Goal: Task Accomplishment & Management: Use online tool/utility

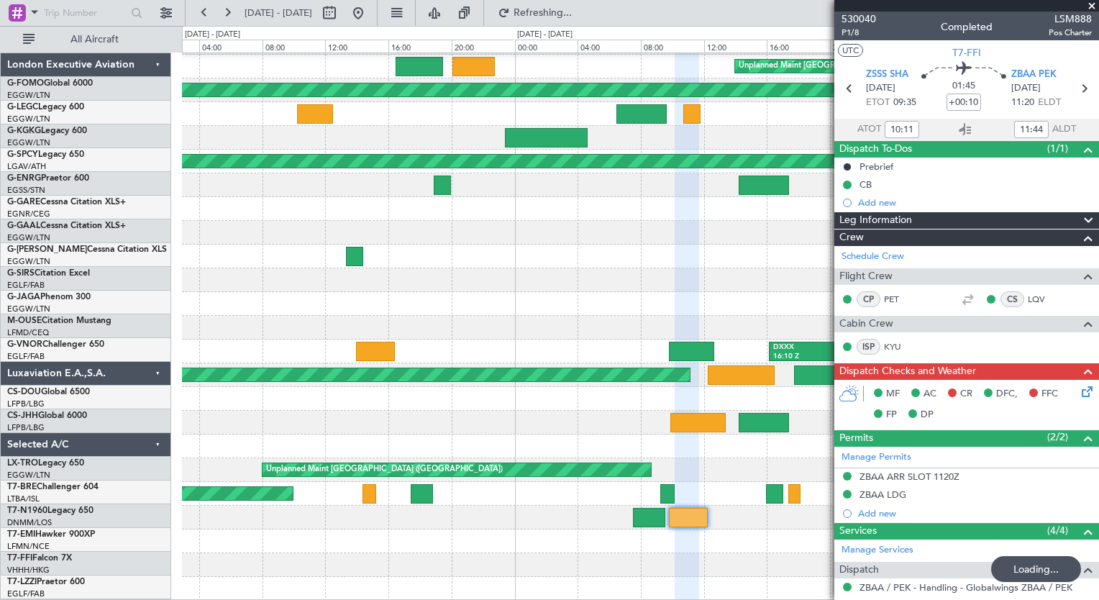
scroll to position [46, 0]
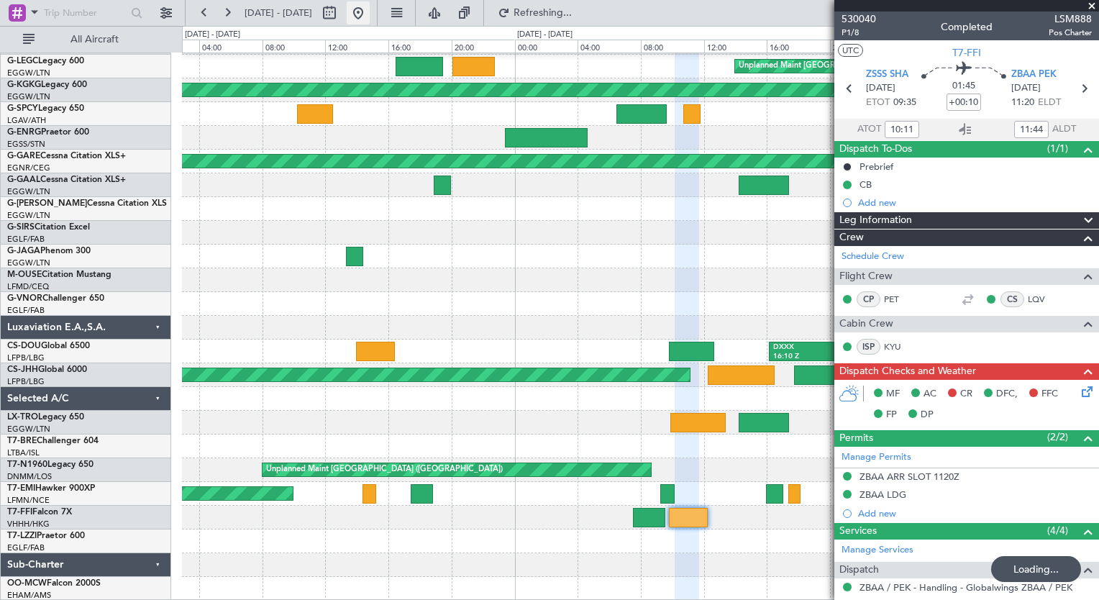
click at [370, 14] on button at bounding box center [358, 12] width 23 height 23
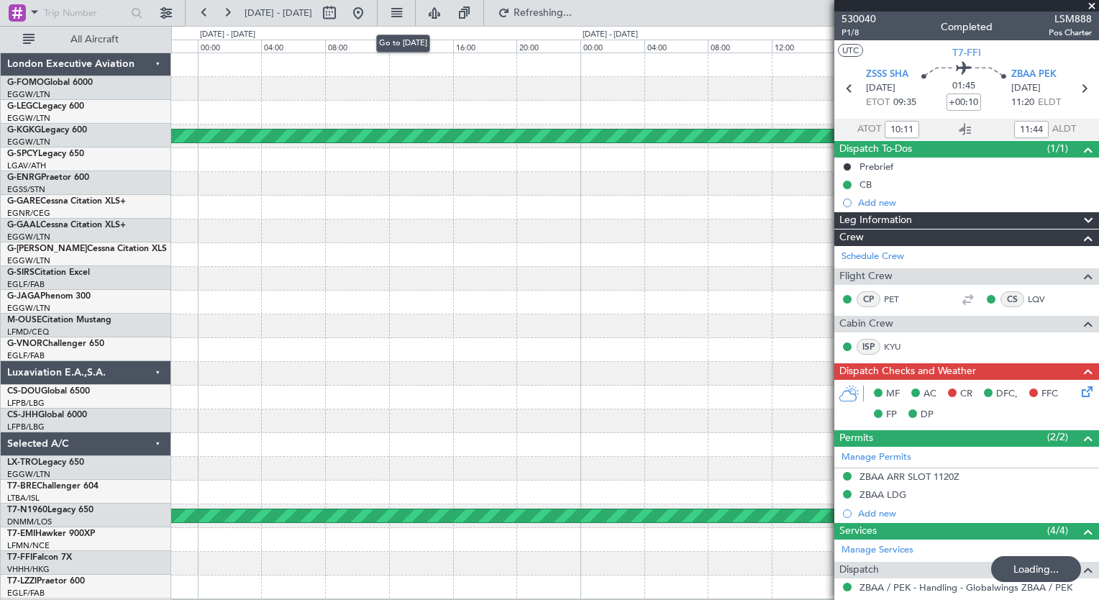
scroll to position [0, 0]
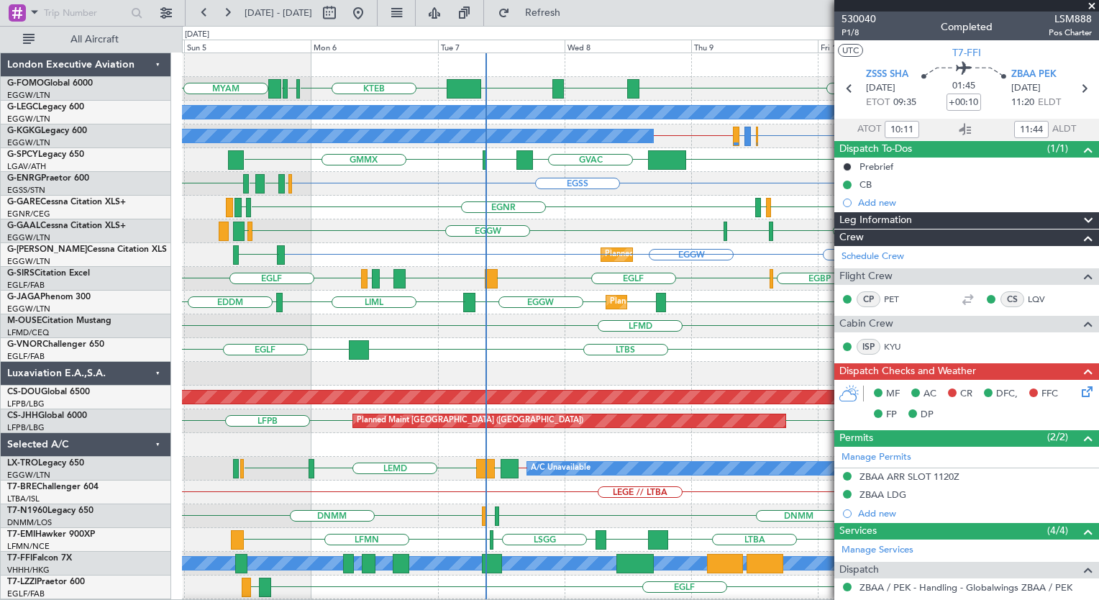
click at [555, 382] on div "EGGW MYAM ESSA EGGW KTEB [DEMOGRAPHIC_DATA] KTEB A/C Unavailable [GEOGRAPHIC_DA…" at bounding box center [640, 349] width 916 height 593
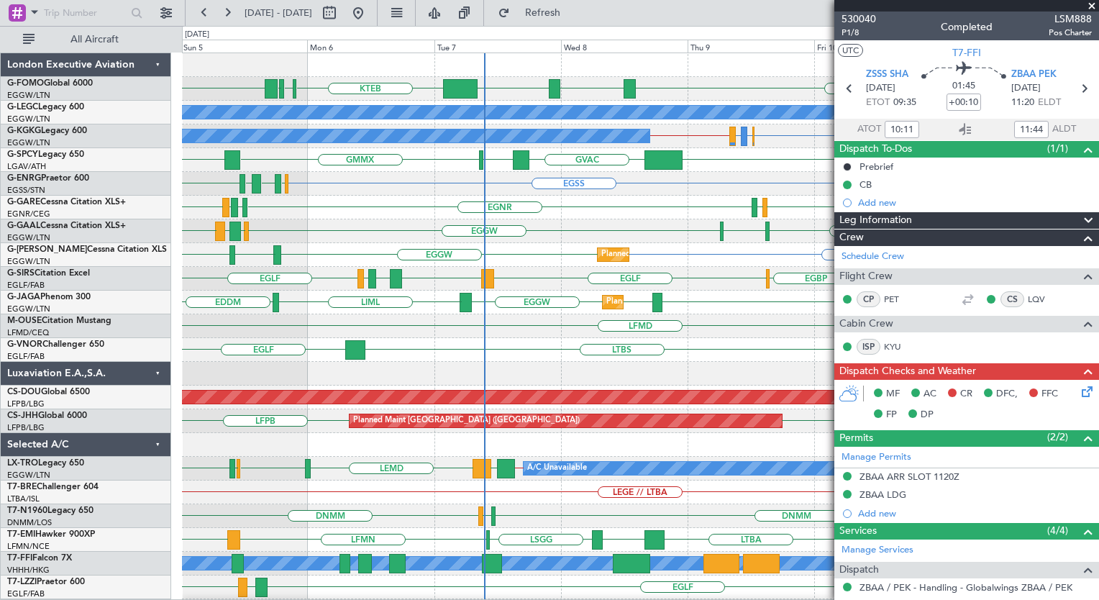
click at [501, 301] on div "EDDM LOWS EGGW EGGW LIML Planned Maint [GEOGRAPHIC_DATA] ([GEOGRAPHIC_DATA])" at bounding box center [640, 303] width 916 height 24
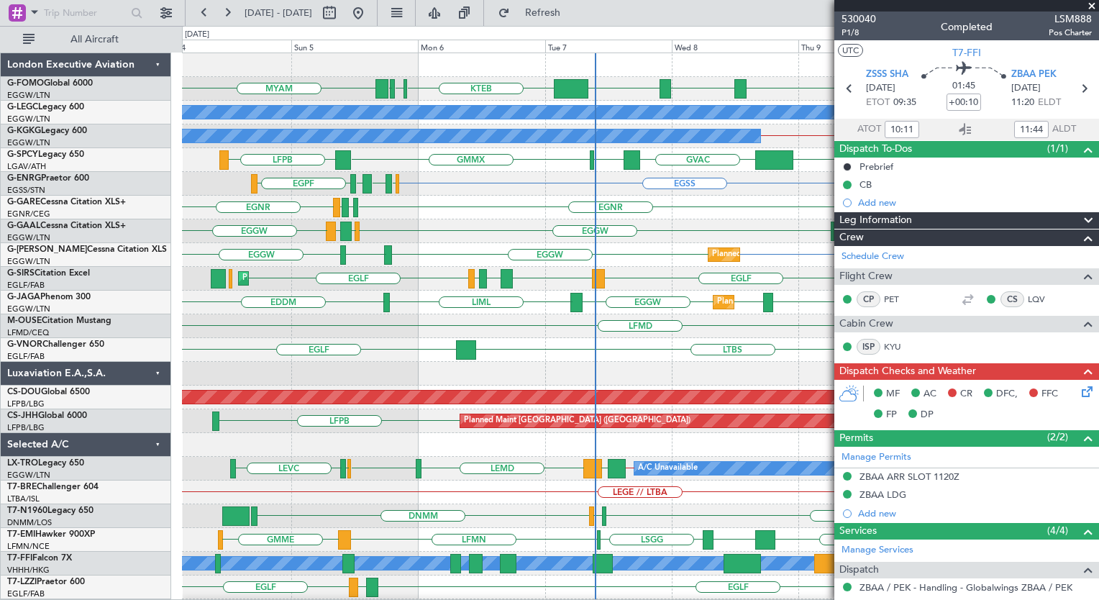
click at [491, 224] on div "MYAM EGGW ESSA EGGW KTEB [DEMOGRAPHIC_DATA] KTEB A/C Unavailable [GEOGRAPHIC_DA…" at bounding box center [640, 349] width 916 height 593
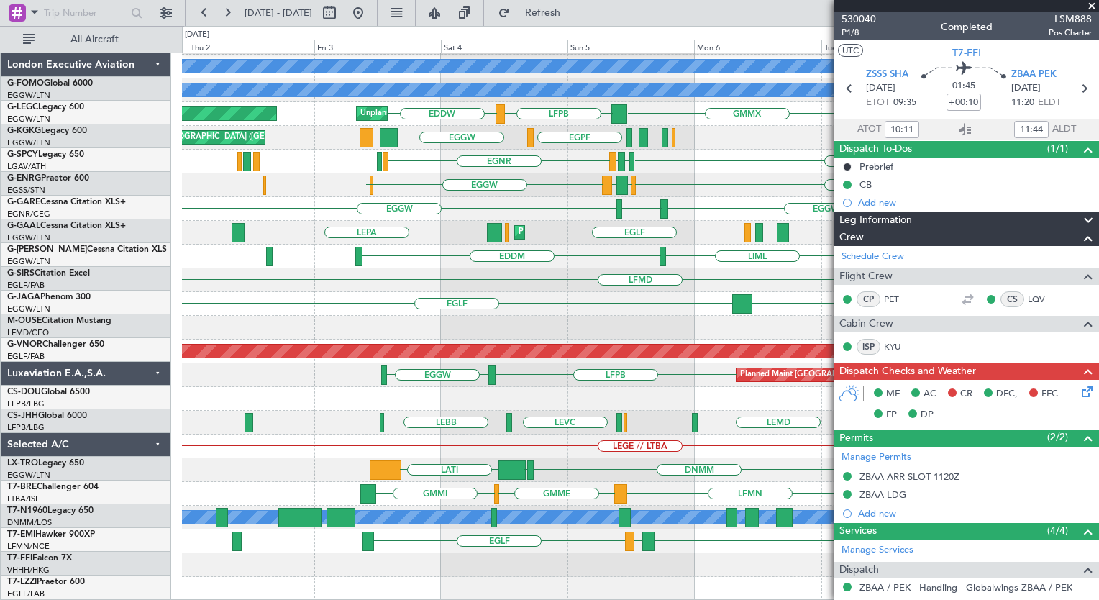
scroll to position [46, 0]
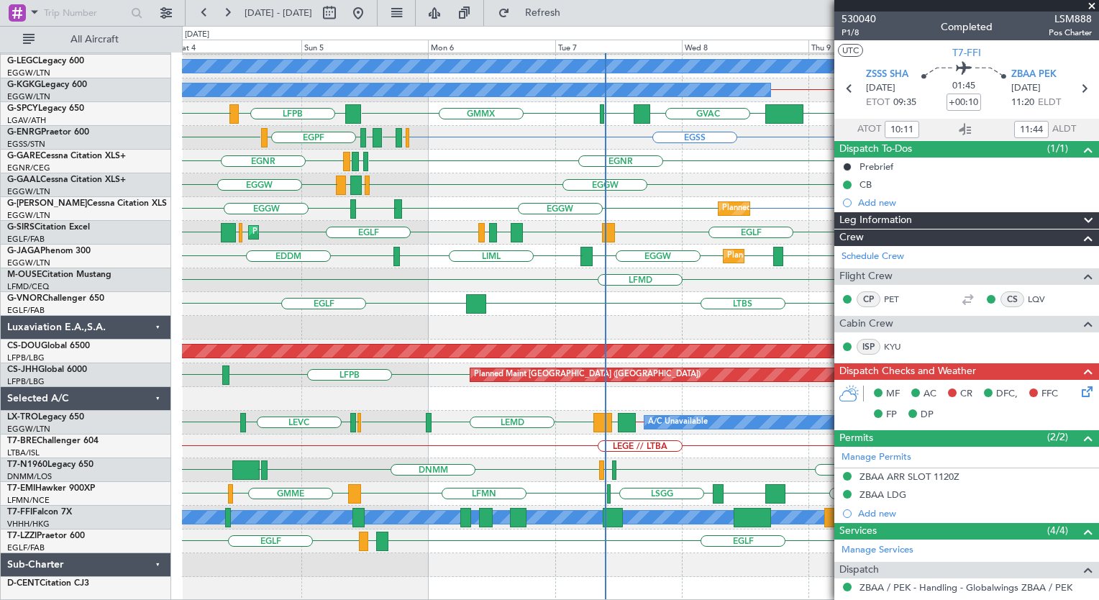
click at [273, 257] on div "MYAM EGGW ESSA EGGW KTEB [DEMOGRAPHIC_DATA] KTEB A/C Unavailable [GEOGRAPHIC_DA…" at bounding box center [640, 303] width 916 height 593
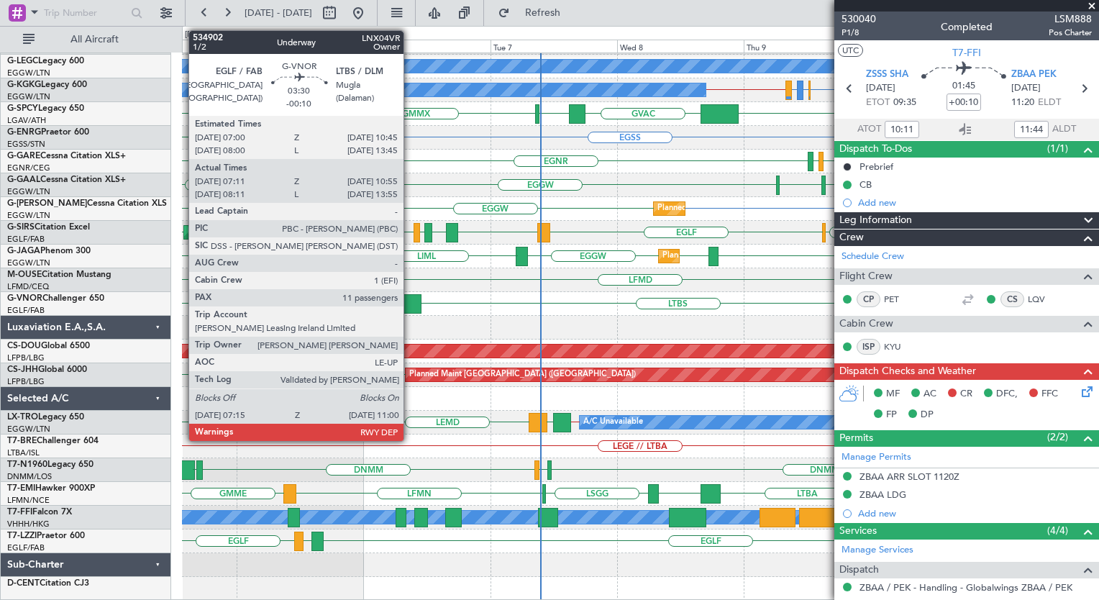
click at [408, 298] on div at bounding box center [411, 303] width 20 height 19
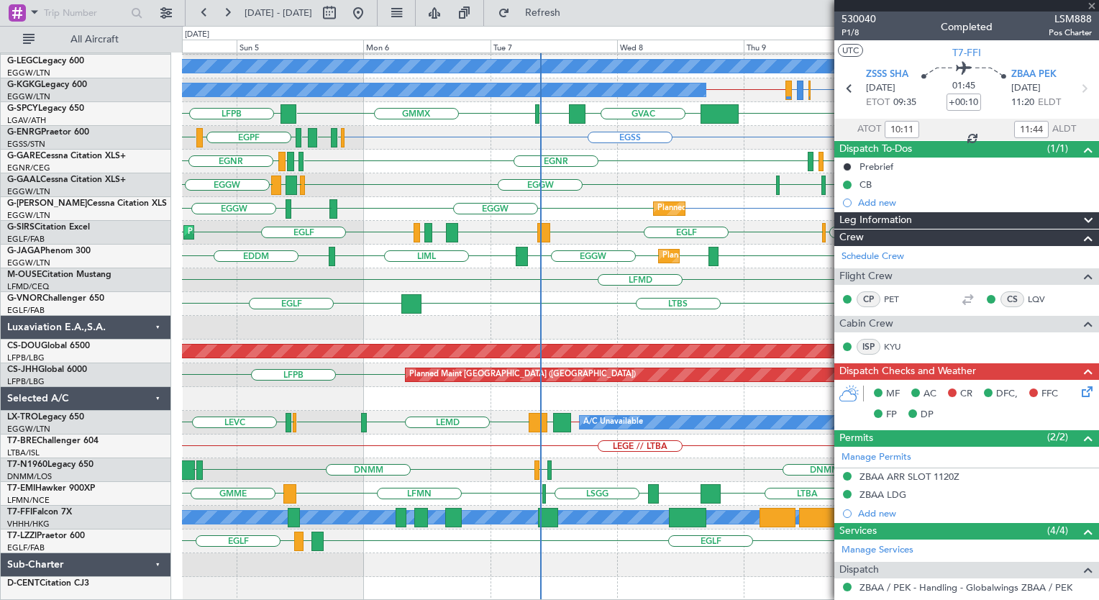
type input "-00:10"
type input "07:21"
type input "10:50"
type input "11"
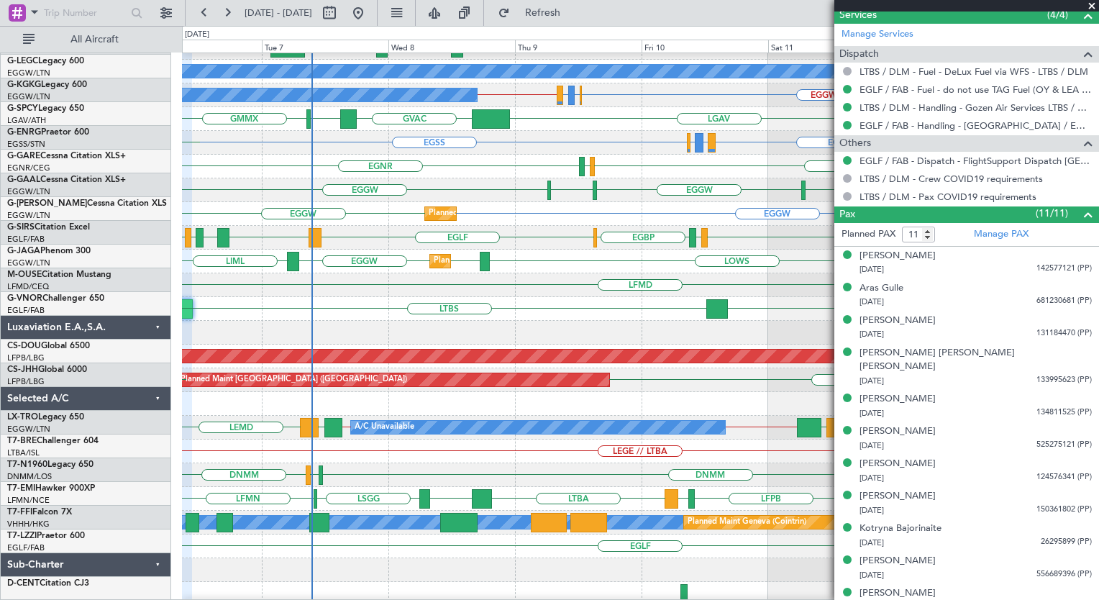
scroll to position [37, 0]
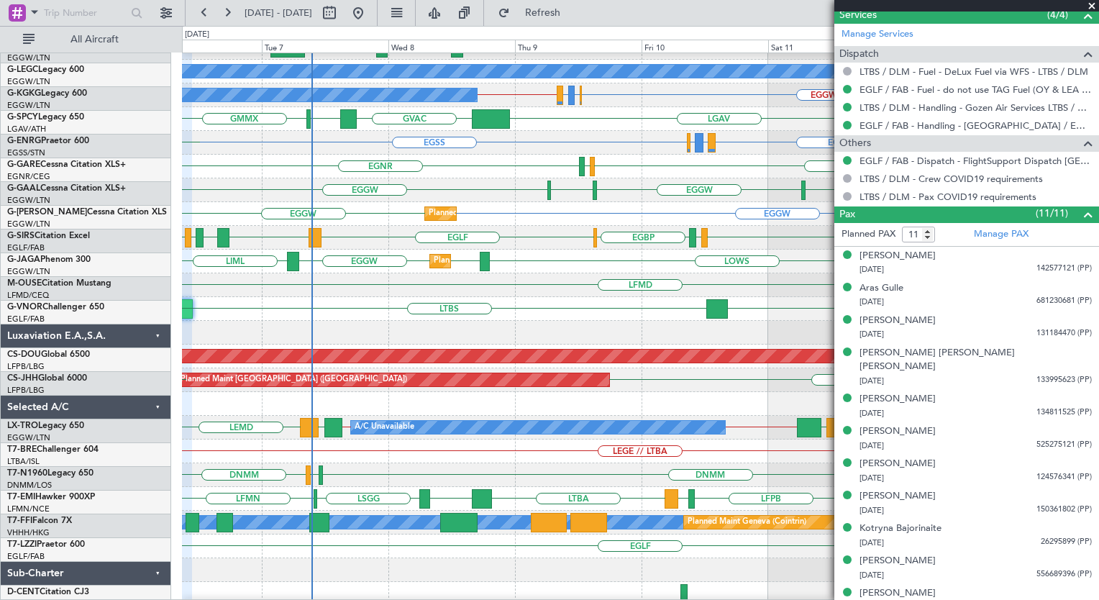
click at [444, 321] on div "EGLF LTBS [GEOGRAPHIC_DATA]" at bounding box center [640, 309] width 916 height 24
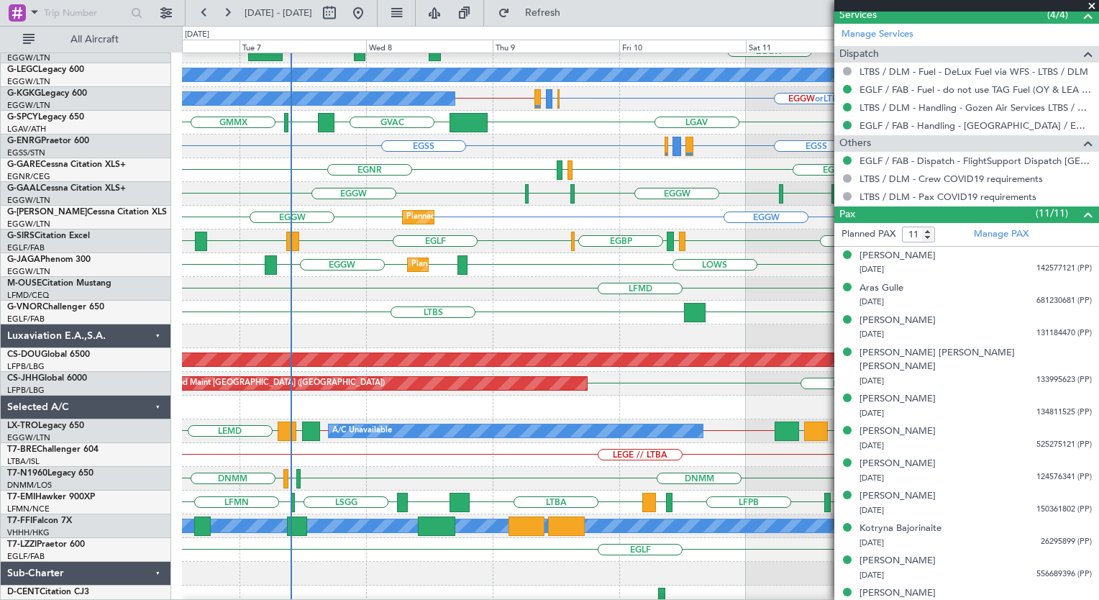
drag, startPoint x: 629, startPoint y: 309, endPoint x: 340, endPoint y: 344, distance: 291.2
click at [636, 324] on div at bounding box center [640, 336] width 916 height 24
click at [583, 324] on div at bounding box center [640, 336] width 916 height 24
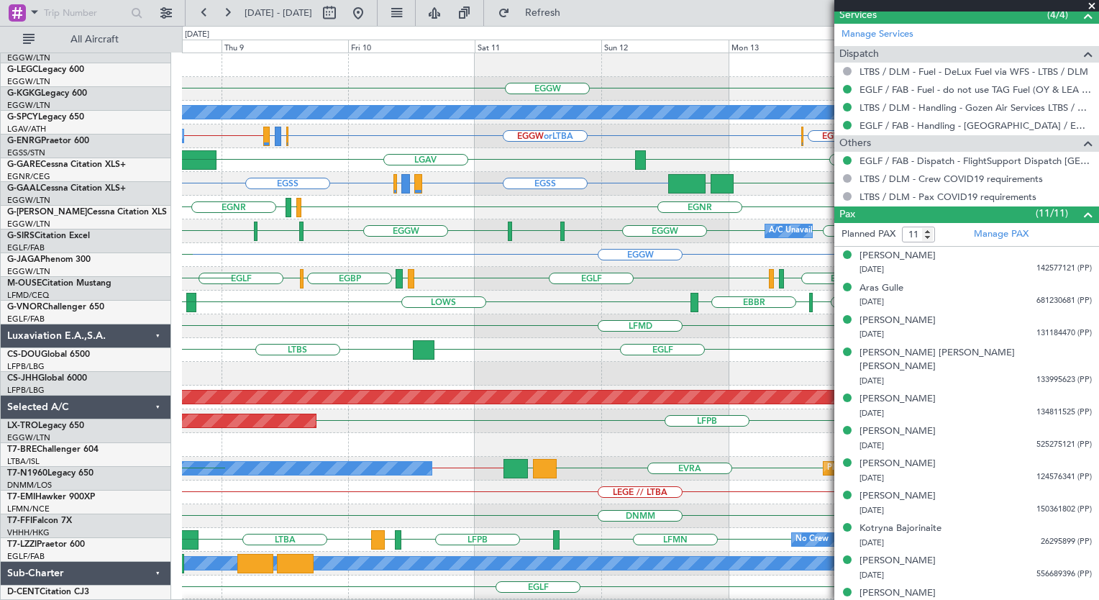
scroll to position [0, 0]
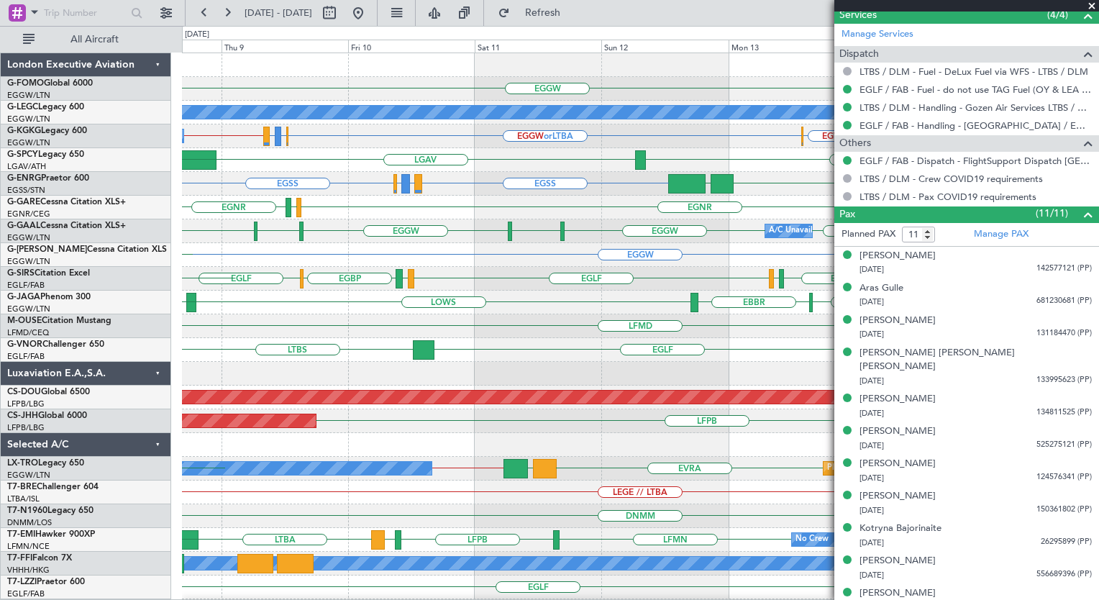
click at [247, 385] on div "EGGW ESSA EGGW KTEB A/C Unavailable [GEOGRAPHIC_DATA] ([GEOGRAPHIC_DATA]) A/C U…" at bounding box center [640, 349] width 916 height 593
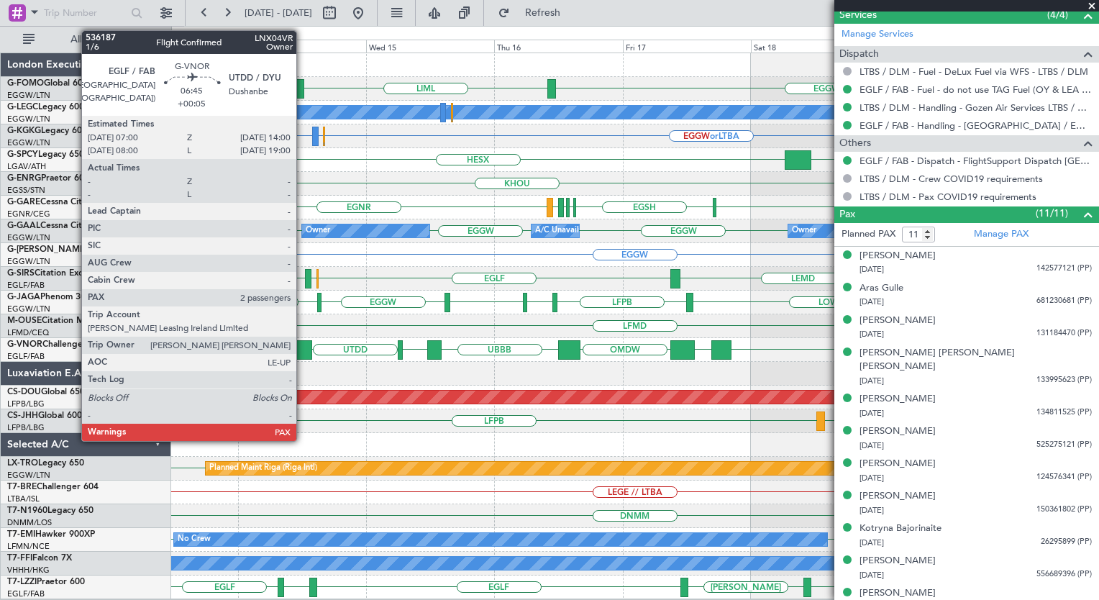
click at [303, 346] on div at bounding box center [293, 349] width 37 height 19
type input "+00:05"
type input "2"
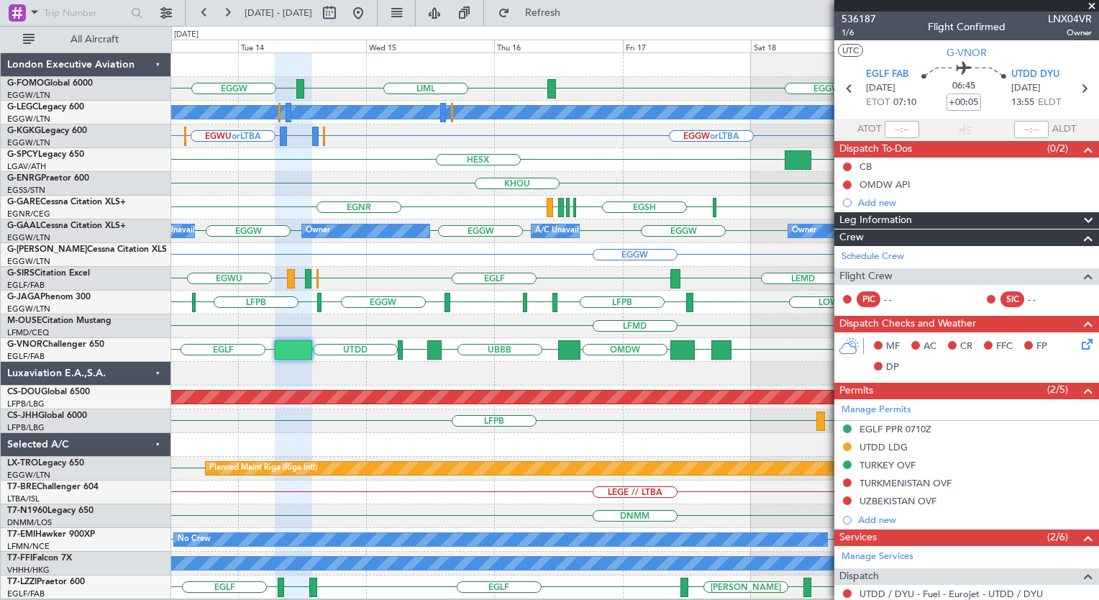
drag, startPoint x: 717, startPoint y: 273, endPoint x: 386, endPoint y: 260, distance: 331.1
click at [495, 232] on div "EGGW EGGW EGGW EGGW Owner A/C Unavailable Owner A/C Unavailable Owner" at bounding box center [634, 231] width 927 height 24
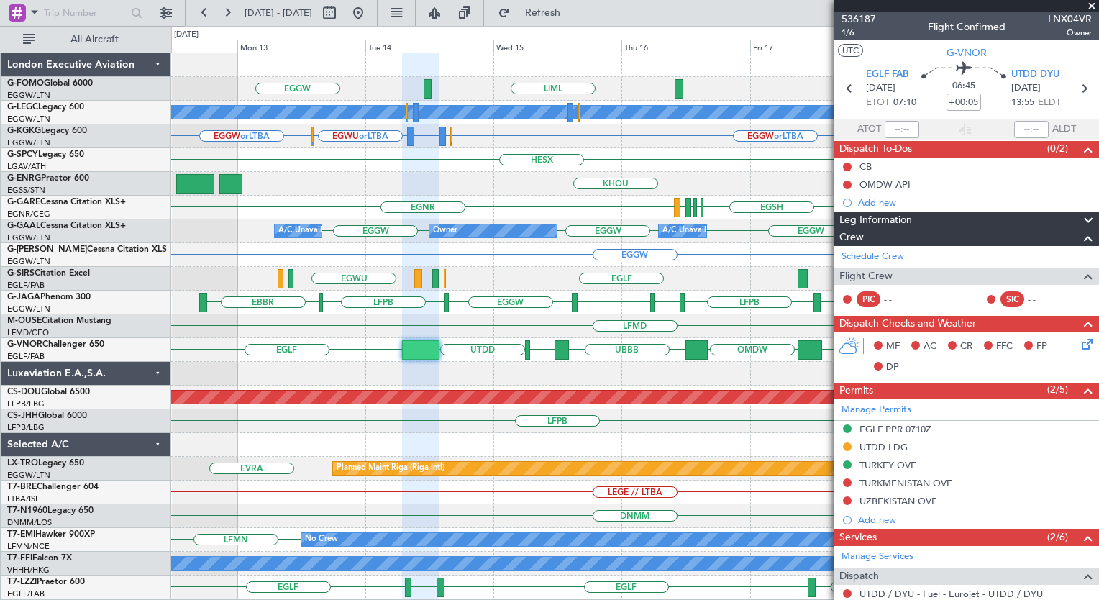
click at [652, 243] on div "EGGW" at bounding box center [634, 255] width 927 height 24
